Goal: Use online tool/utility: Use online tool/utility

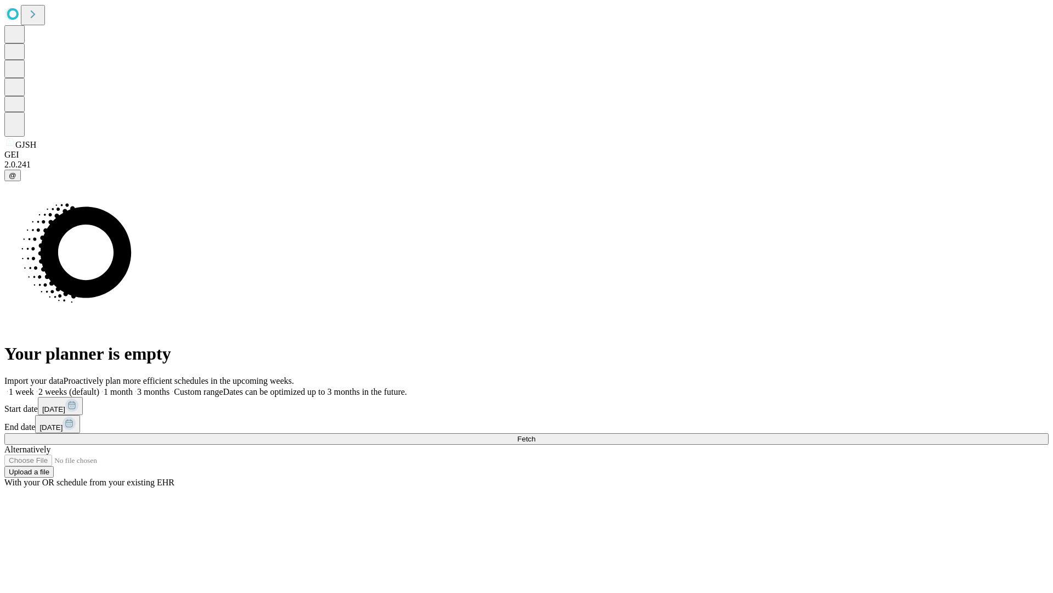
click at [535, 435] on span "Fetch" at bounding box center [526, 439] width 18 height 8
